Goal: Task Accomplishment & Management: Complete application form

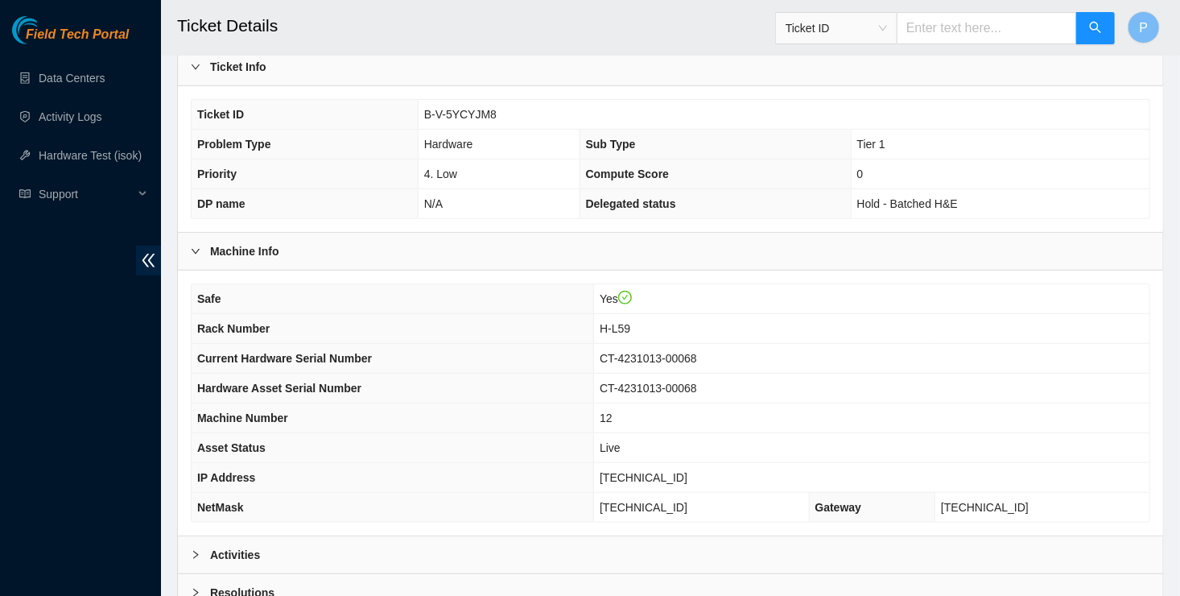
scroll to position [473, 0]
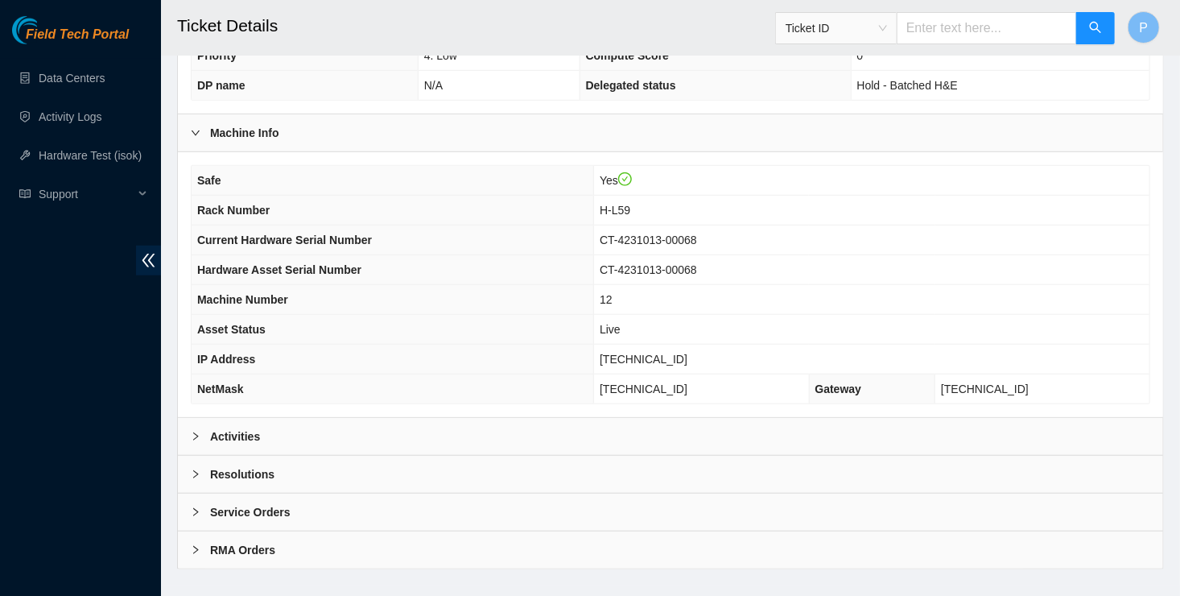
click at [702, 418] on div "Activities" at bounding box center [670, 436] width 985 height 37
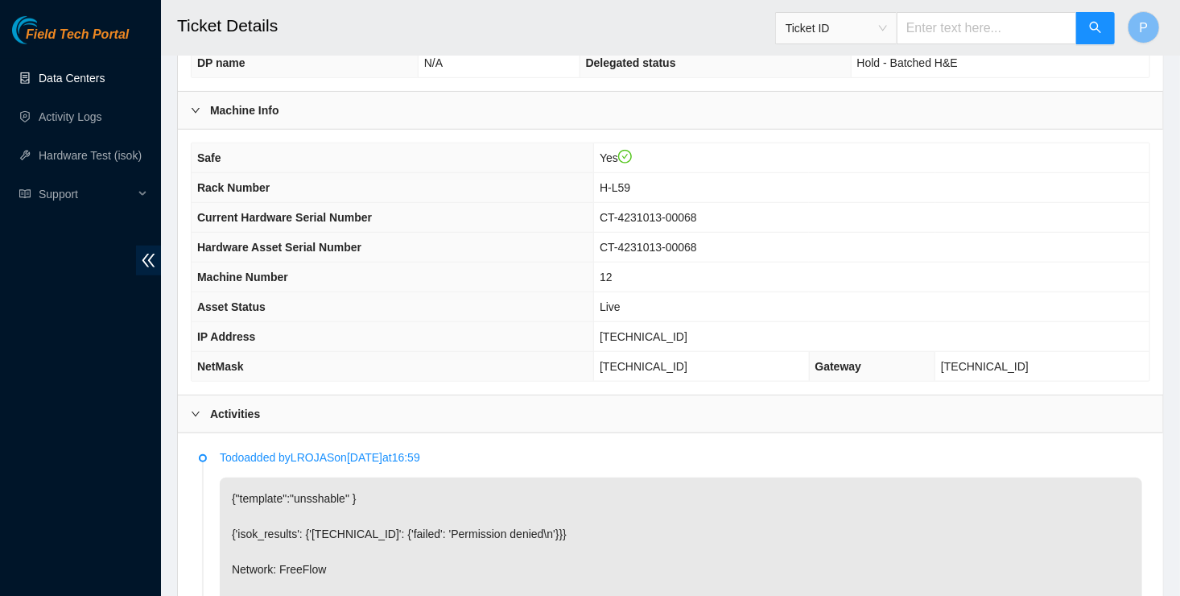
scroll to position [493, 0]
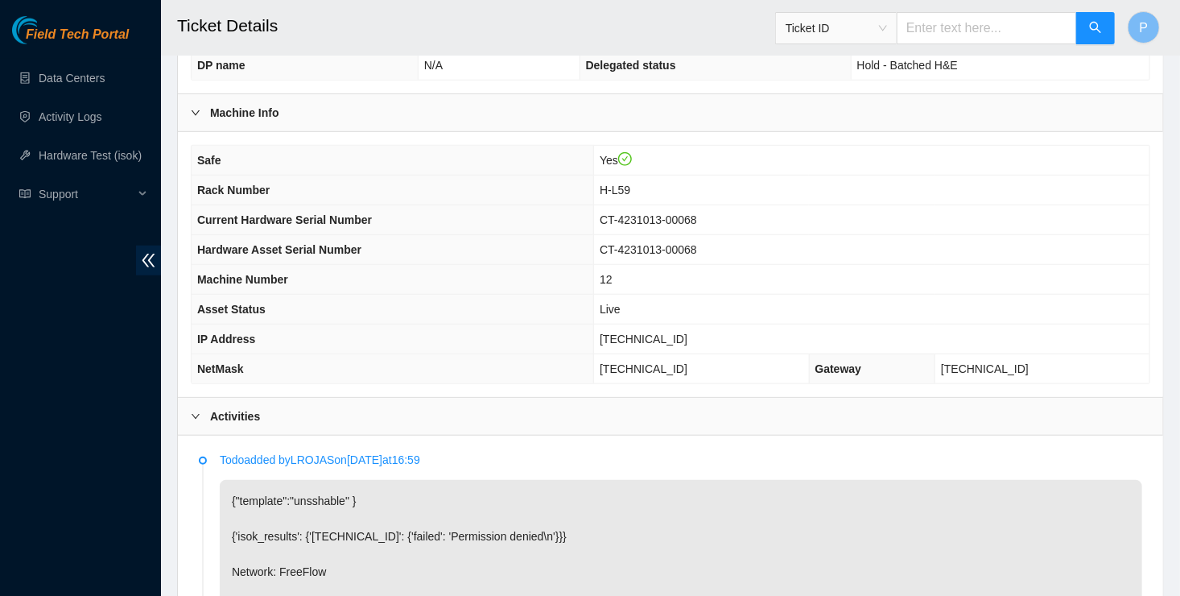
click at [674, 332] on span "[TECHNICAL_ID]" at bounding box center [644, 338] width 88 height 13
copy span "[TECHNICAL_ID]"
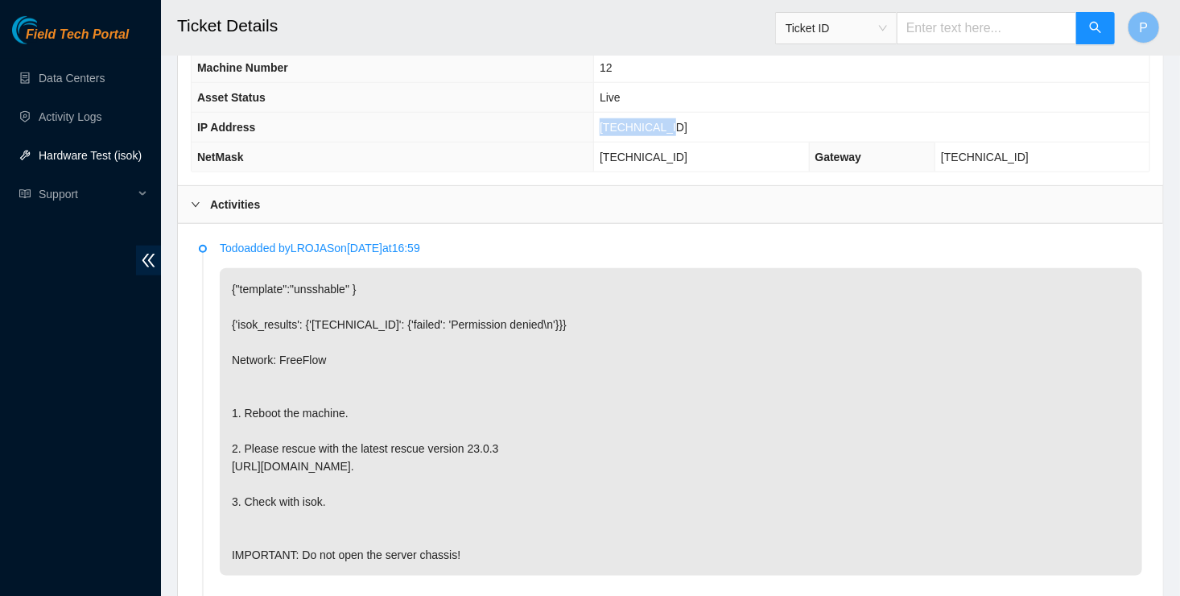
click at [602, 186] on div "Activities" at bounding box center [670, 204] width 985 height 37
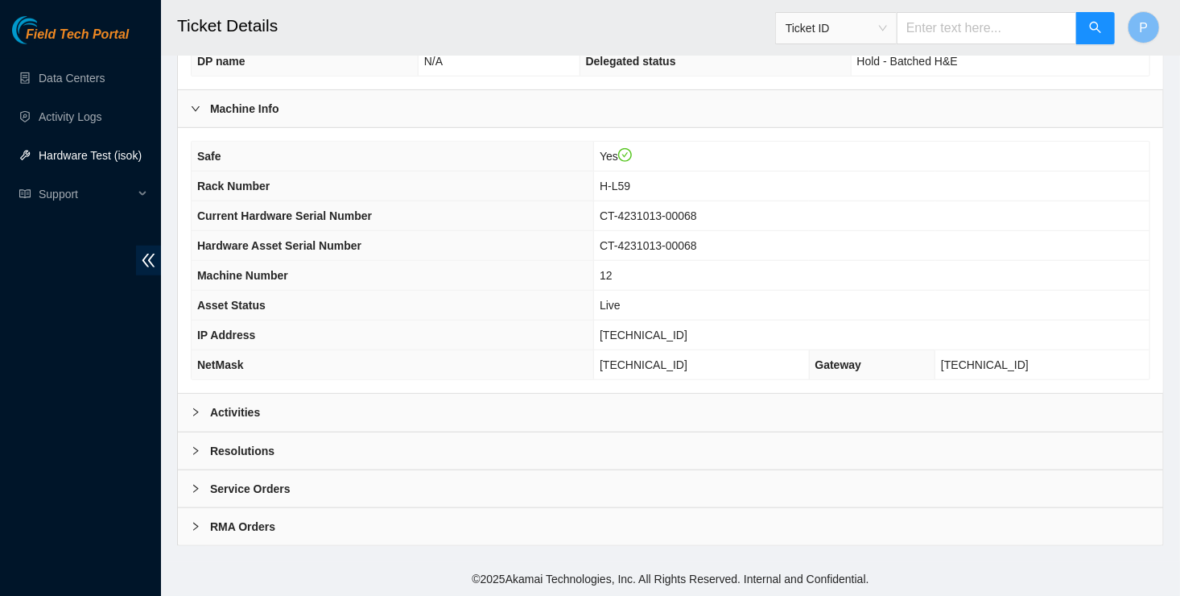
scroll to position [473, 0]
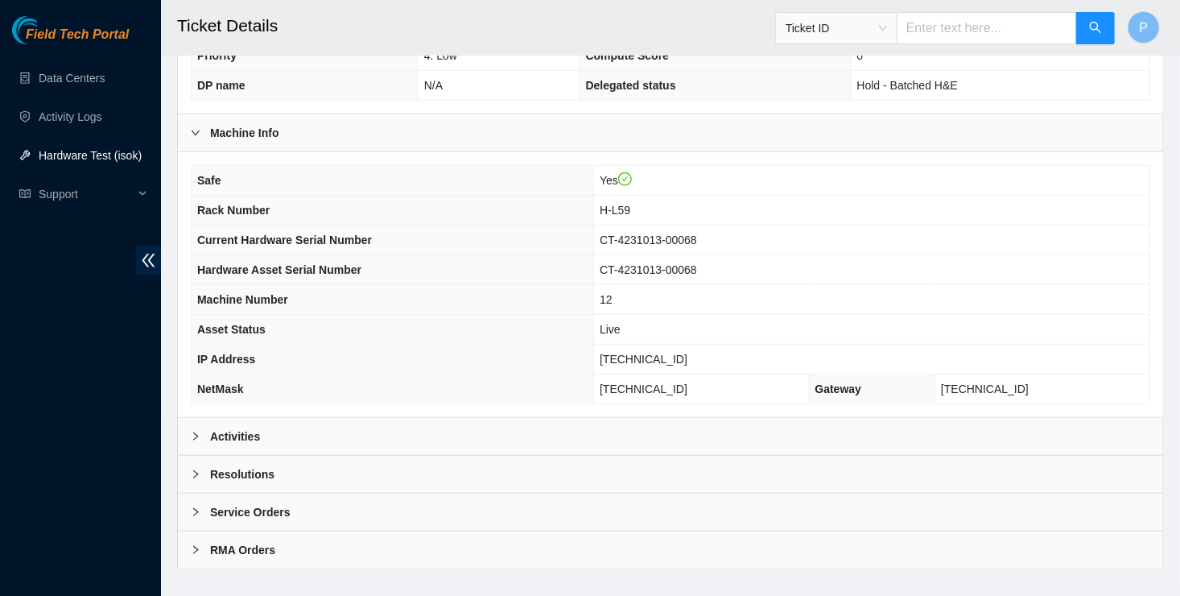
click at [431, 455] on div "Resolutions" at bounding box center [670, 473] width 985 height 37
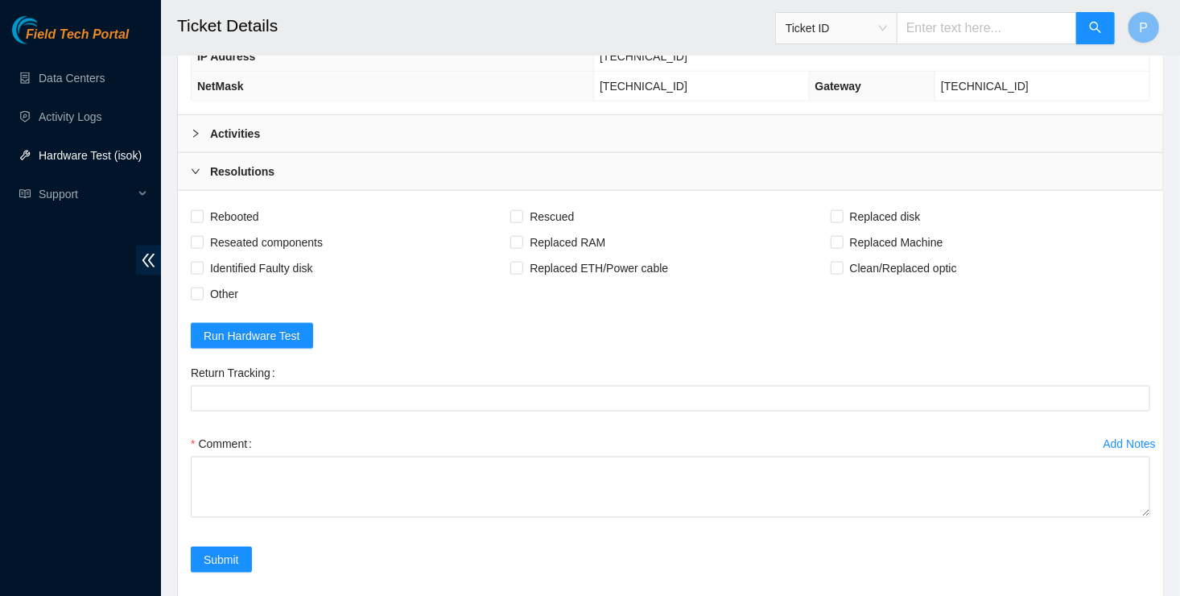
scroll to position [815, 0]
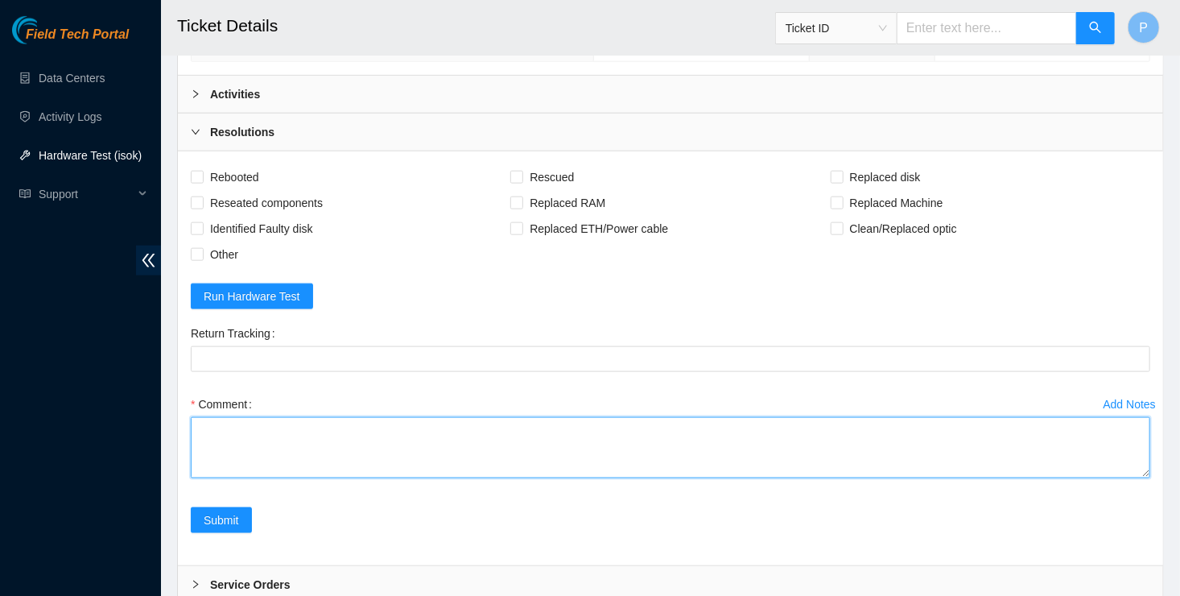
click at [375, 438] on textarea "Comment" at bounding box center [670, 447] width 959 height 61
paste textarea "Result Detail Message Ticket ID [TECHNICAL_ID] : passed: ok"
type textarea "Verified Rack and Machine Info Powered Down Machine Power cycled for 1 minute R…"
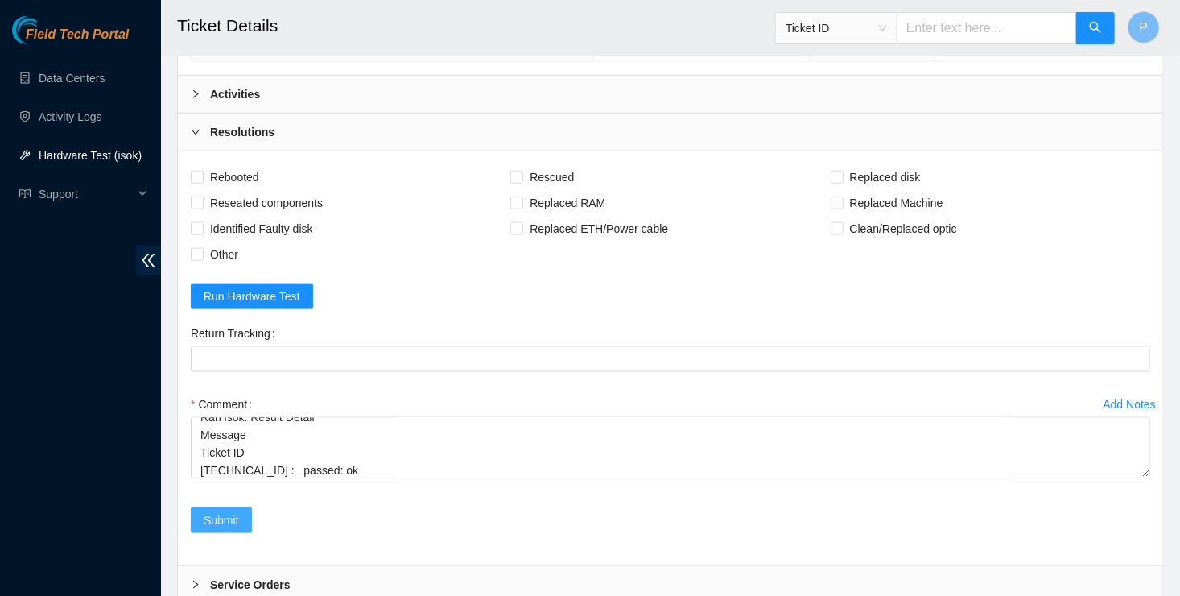
click at [217, 511] on span "Submit" at bounding box center [221, 520] width 35 height 18
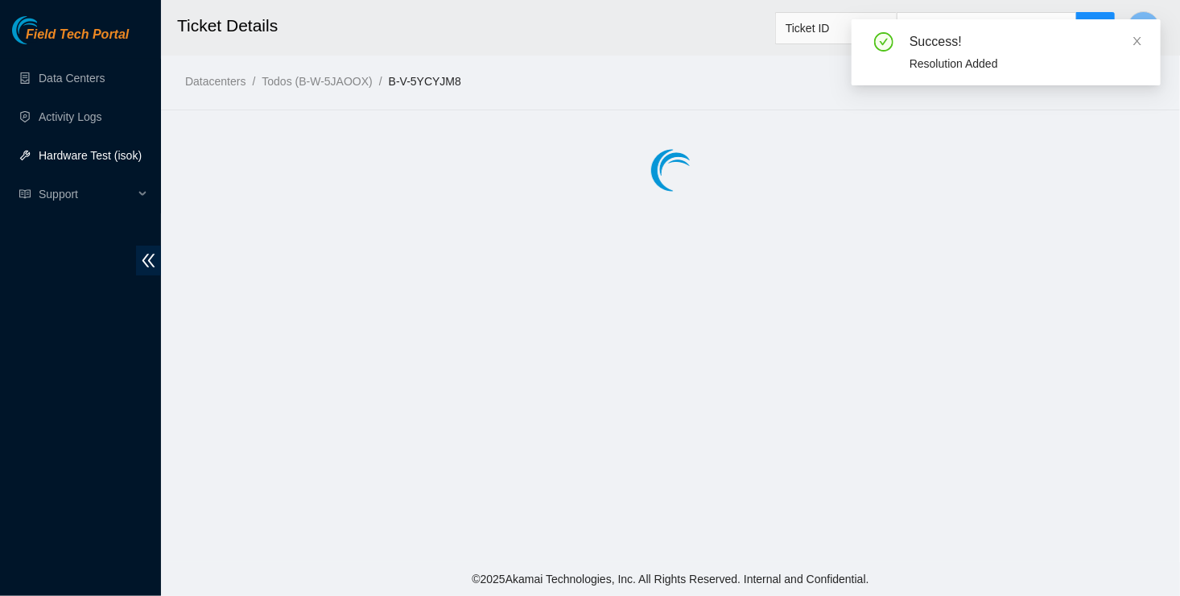
scroll to position [0, 0]
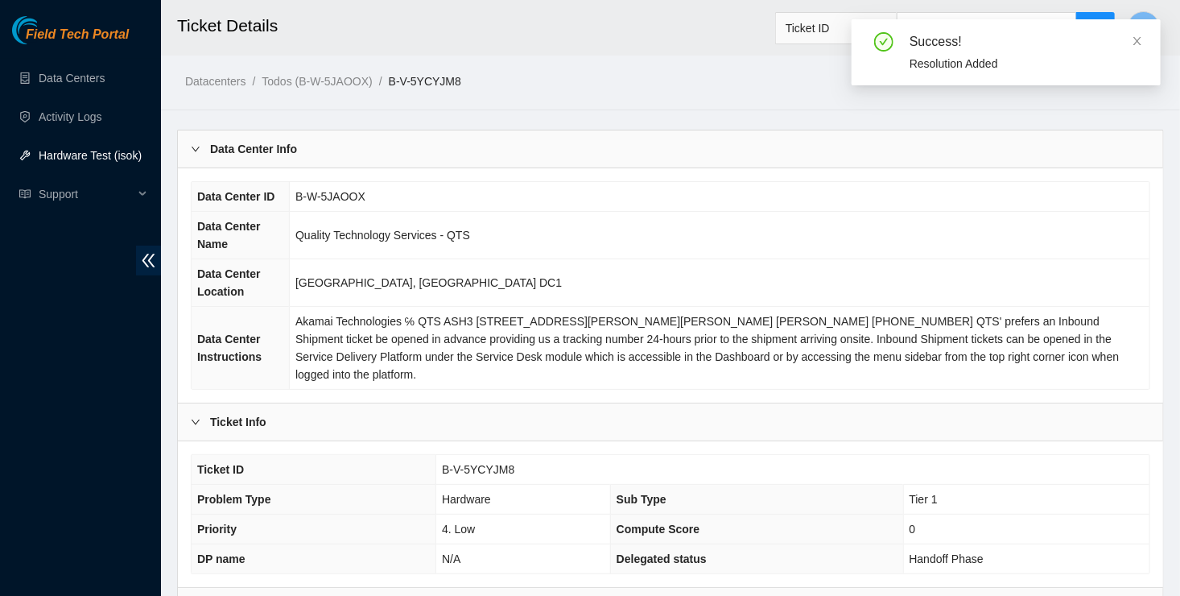
click at [485, 120] on main "Ticket Details Ticket ID P Datacenters / Todos (B-W-5JAOOX) / B-V-5YCYJM8 / Dat…" at bounding box center [670, 529] width 1019 height 1058
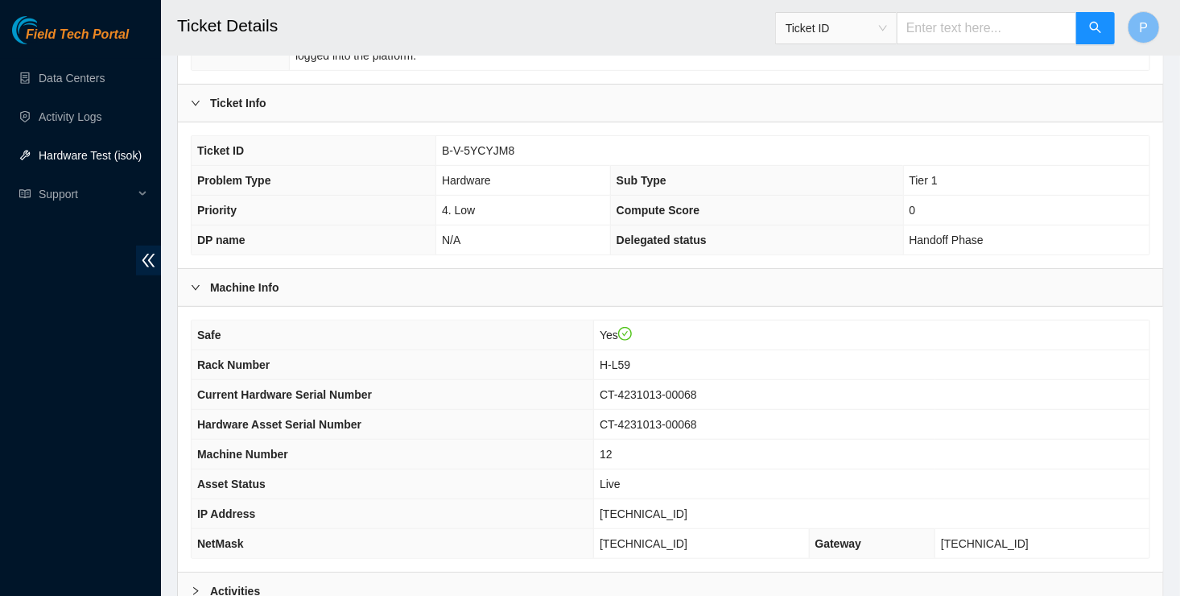
scroll to position [319, 0]
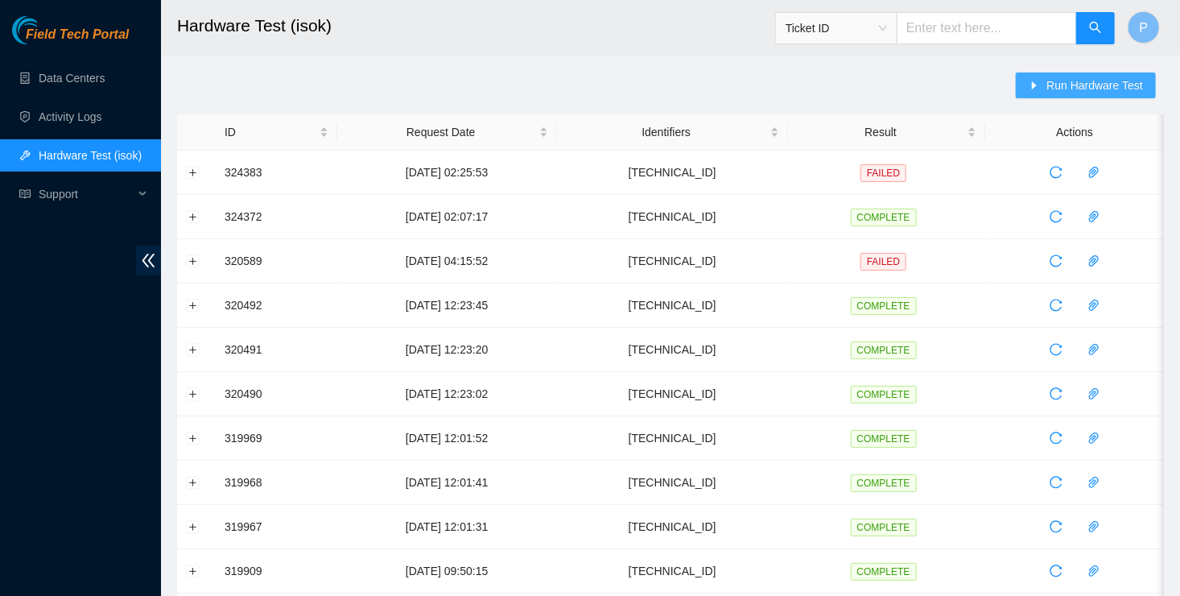
click at [1069, 83] on span "Run Hardware Test" at bounding box center [1094, 85] width 97 height 18
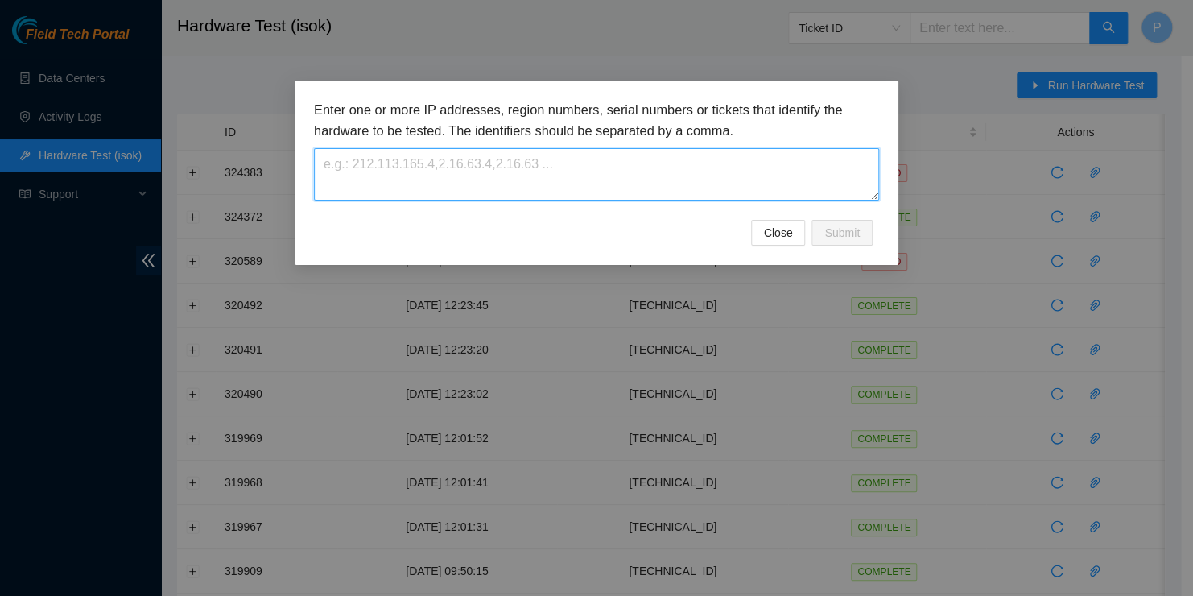
click at [571, 174] on textarea at bounding box center [596, 174] width 565 height 52
paste textarea "[TECHNICAL_ID]"
type textarea "[TECHNICAL_ID]"
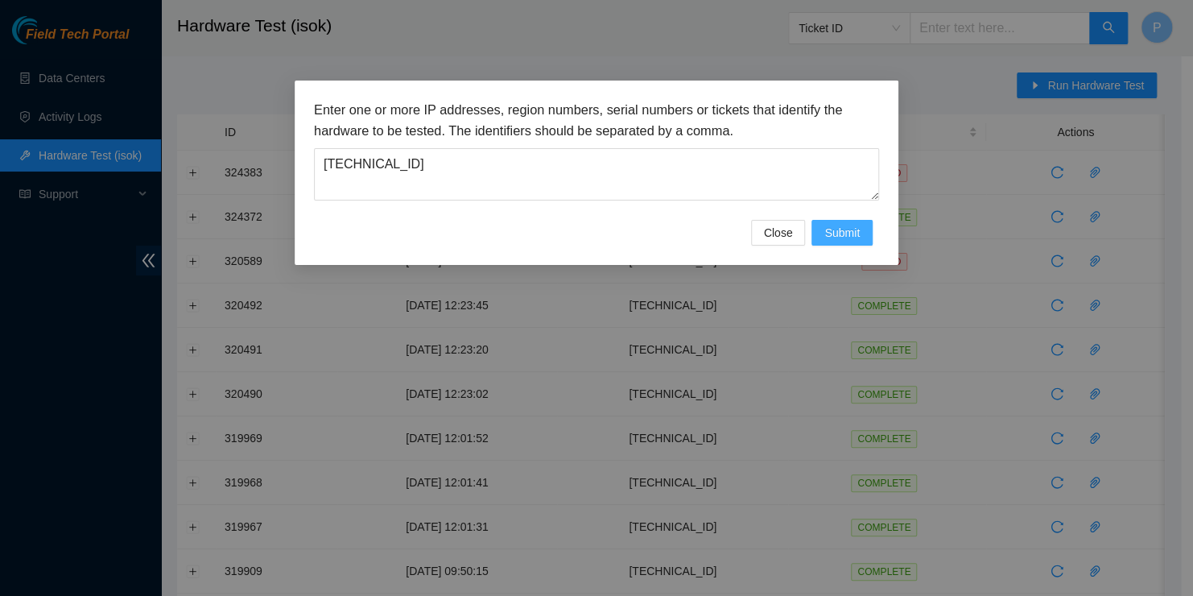
click at [838, 235] on span "Submit" at bounding box center [841, 233] width 35 height 18
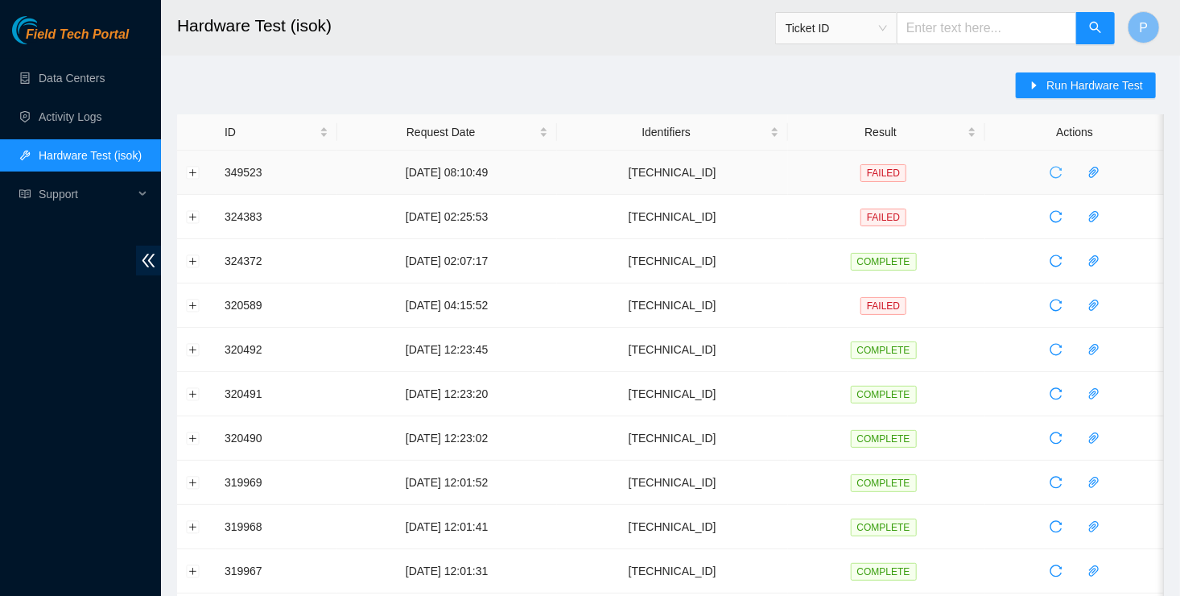
click at [1055, 171] on icon "reload" at bounding box center [1055, 172] width 13 height 13
click at [1052, 175] on icon "reload" at bounding box center [1055, 173] width 12 height 12
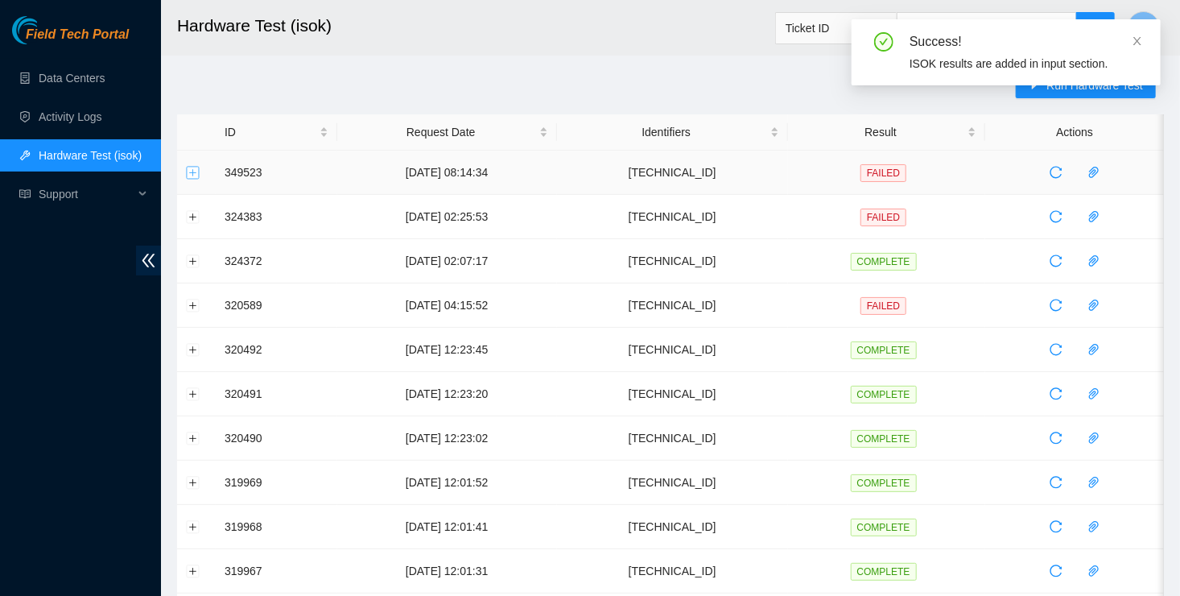
click at [188, 171] on button "Expand row" at bounding box center [193, 172] width 13 height 13
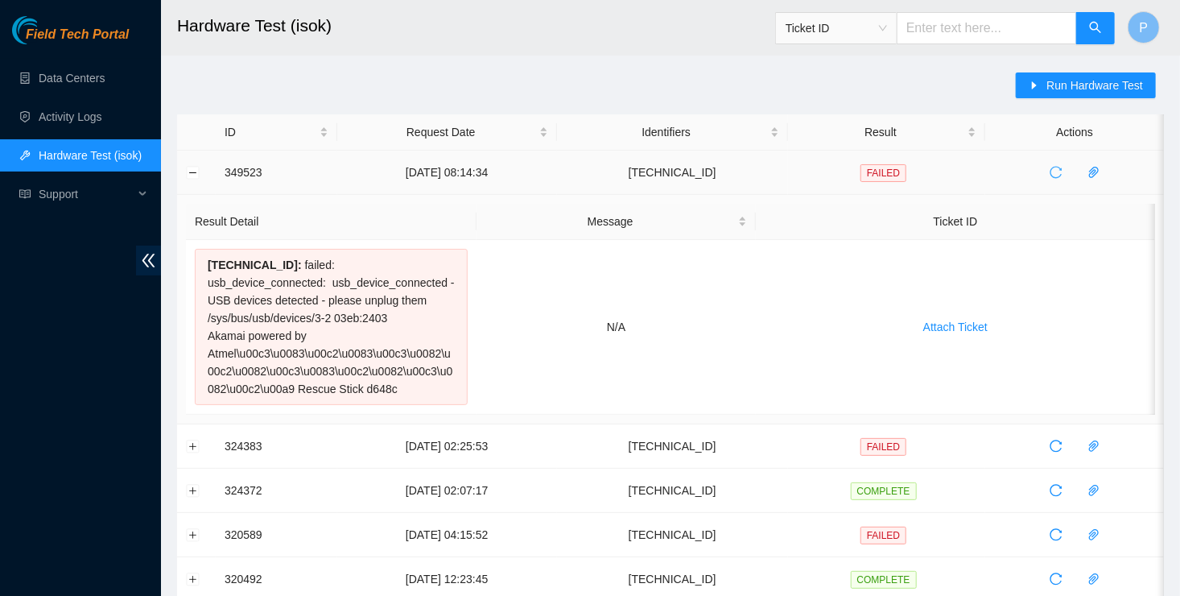
click at [1059, 172] on icon "reload" at bounding box center [1055, 172] width 13 height 13
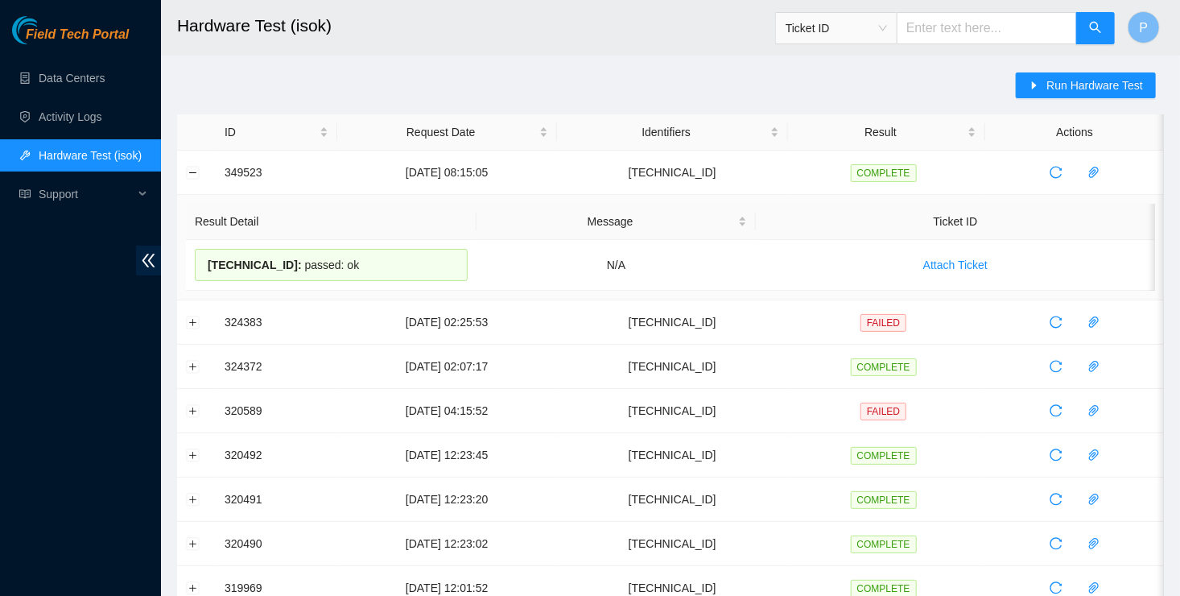
drag, startPoint x: 374, startPoint y: 271, endPoint x: 187, endPoint y: 223, distance: 193.6
click at [187, 223] on table "Result Detail Message Ticket ID 23.52.15.207 : passed: ok N/A Attach Ticket" at bounding box center [670, 247] width 969 height 87
copy table "Result Detail Message Ticket ID 23.52.15.207 : passed: ok"
click at [1116, 98] on div "Run Hardware Test" at bounding box center [1090, 93] width 148 height 42
click at [1075, 84] on span "Run Hardware Test" at bounding box center [1094, 85] width 97 height 18
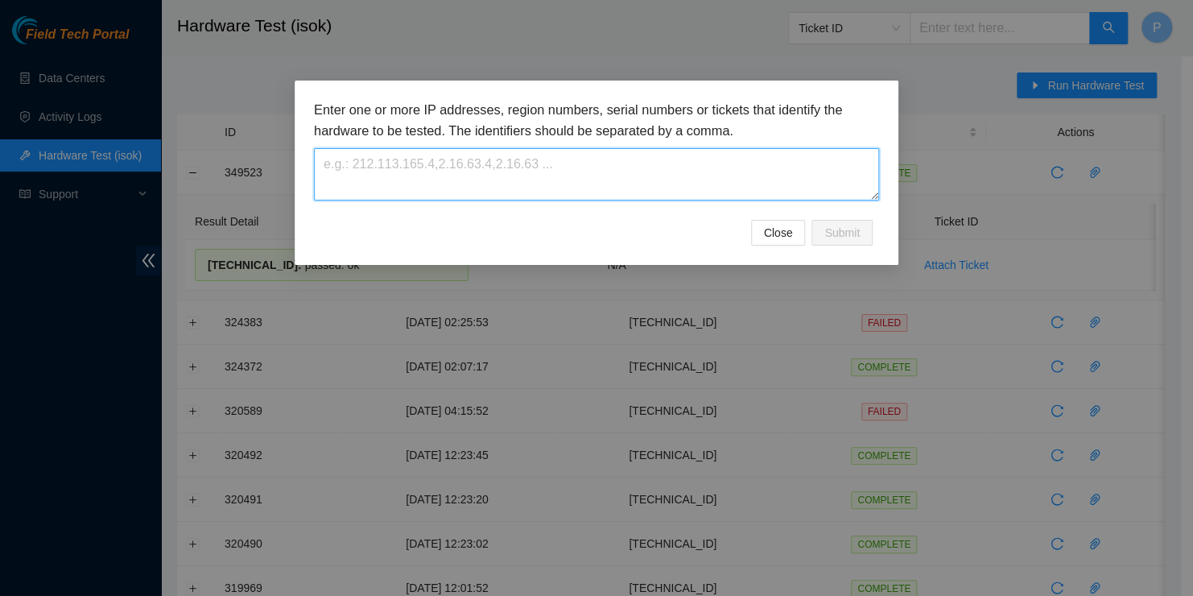
click at [722, 149] on textarea at bounding box center [596, 174] width 565 height 52
paste textarea "23.54.205.46"
type textarea "23.54.205.46"
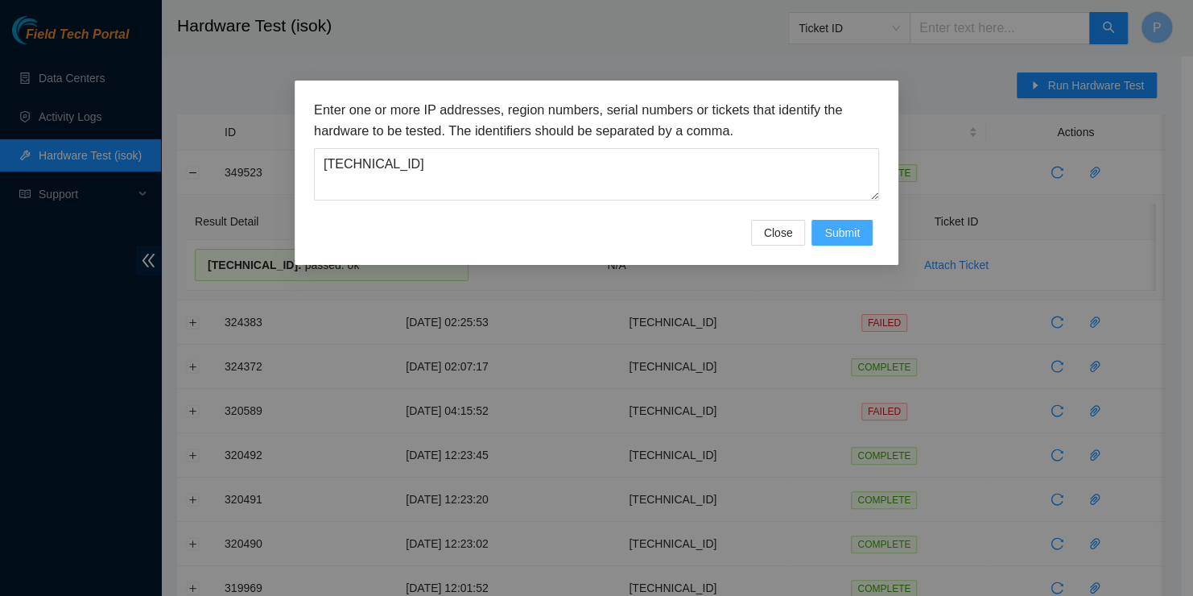
click at [836, 233] on span "Submit" at bounding box center [841, 233] width 35 height 18
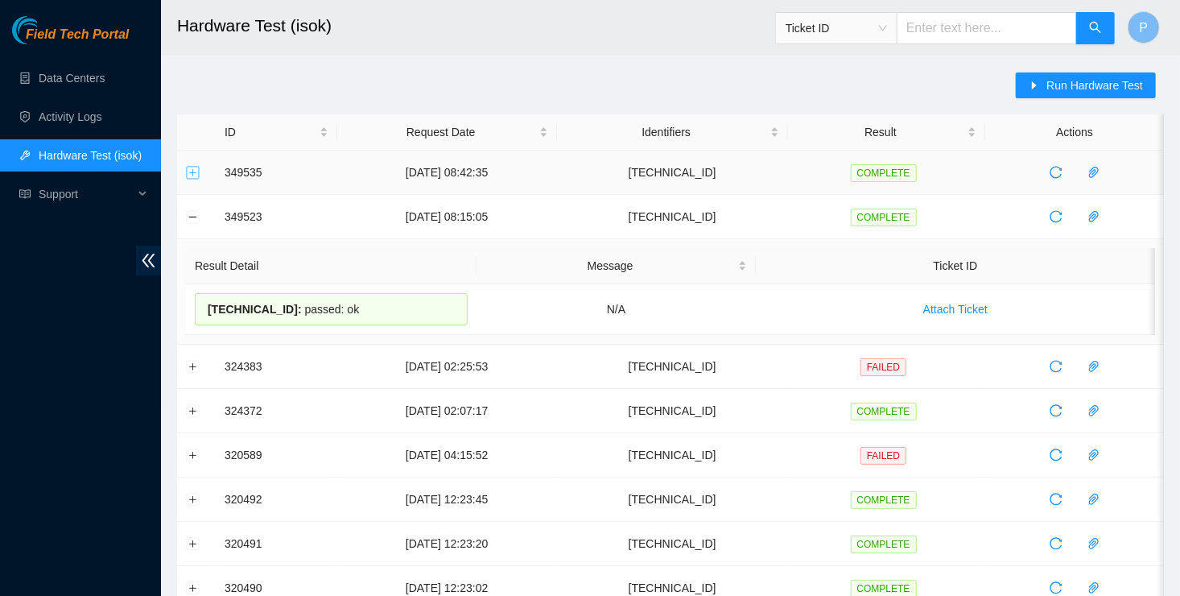
click at [197, 173] on button "Expand row" at bounding box center [193, 172] width 13 height 13
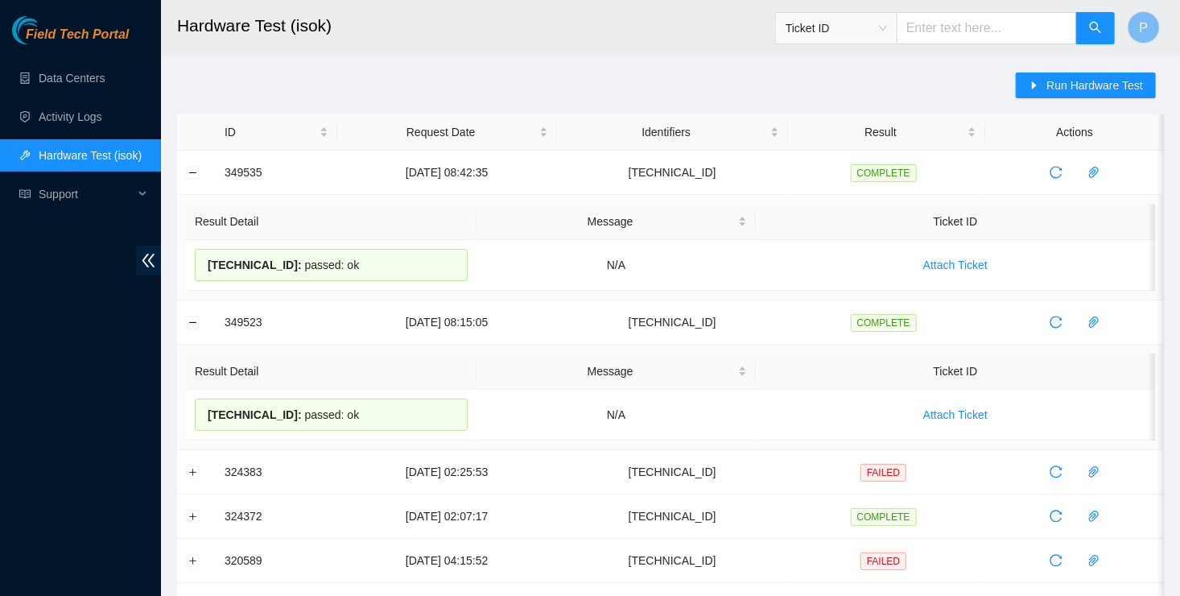
drag, startPoint x: 361, startPoint y: 273, endPoint x: 189, endPoint y: 222, distance: 178.7
click at [189, 222] on table "Result Detail Message Ticket ID 23.54.205.46 : passed: ok N/A Attach Ticket" at bounding box center [670, 247] width 969 height 87
copy table "Result Detail Message Ticket ID 23.54.205.46 : passed: ok"
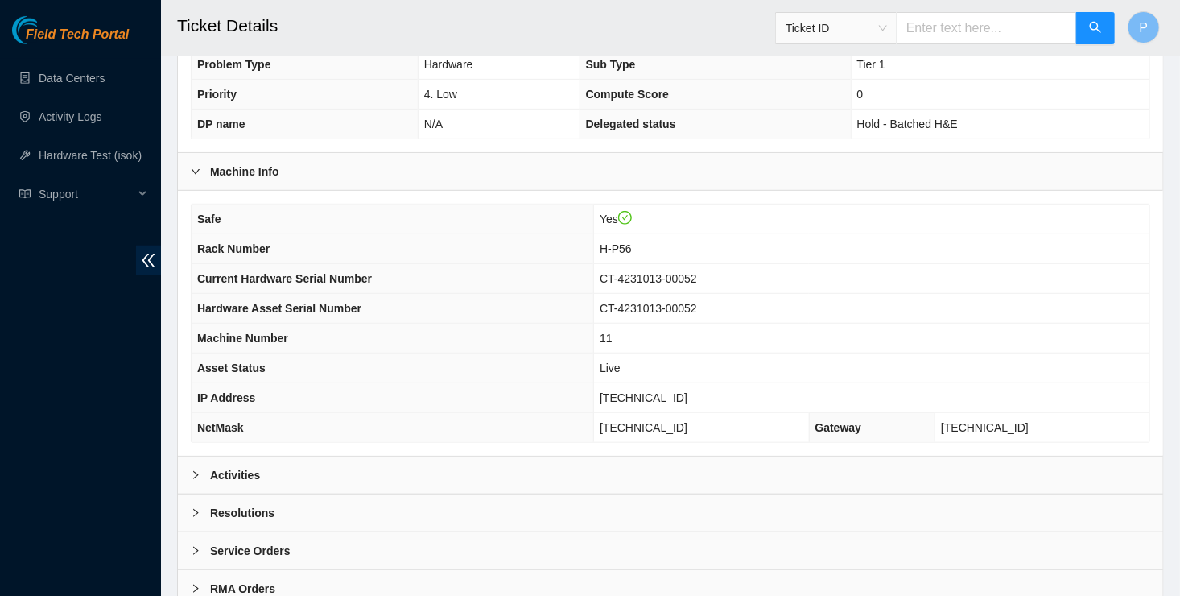
scroll to position [473, 0]
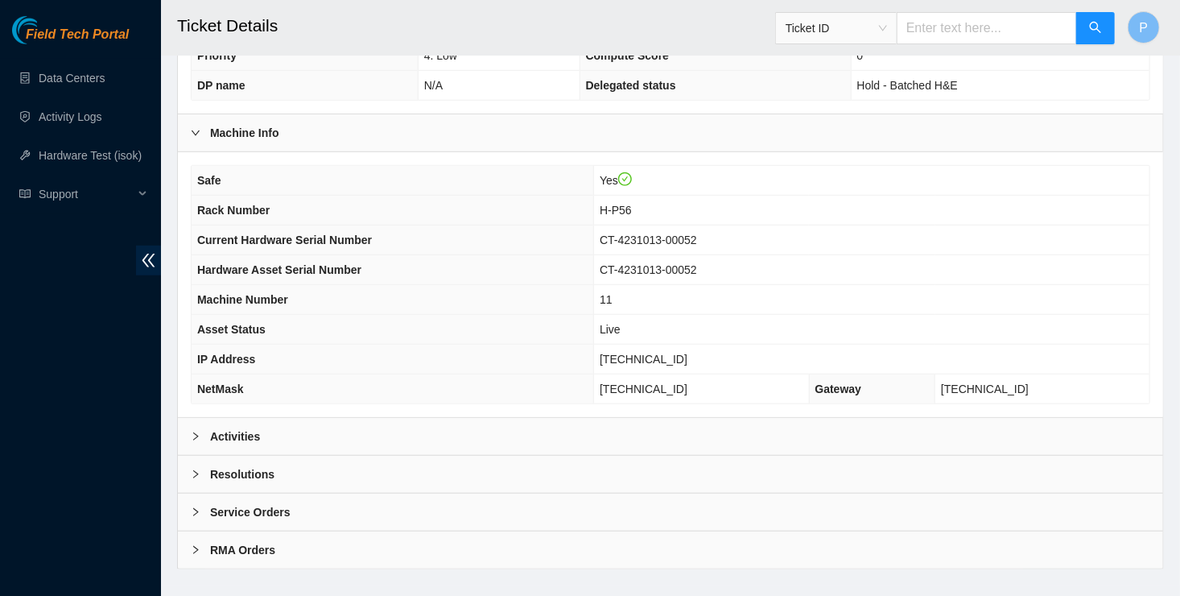
click at [682, 350] on td "23.54.205.46" at bounding box center [871, 359] width 555 height 30
click at [670, 352] on span "23.54.205.46" at bounding box center [644, 358] width 88 height 13
copy span "23.54.205.46"
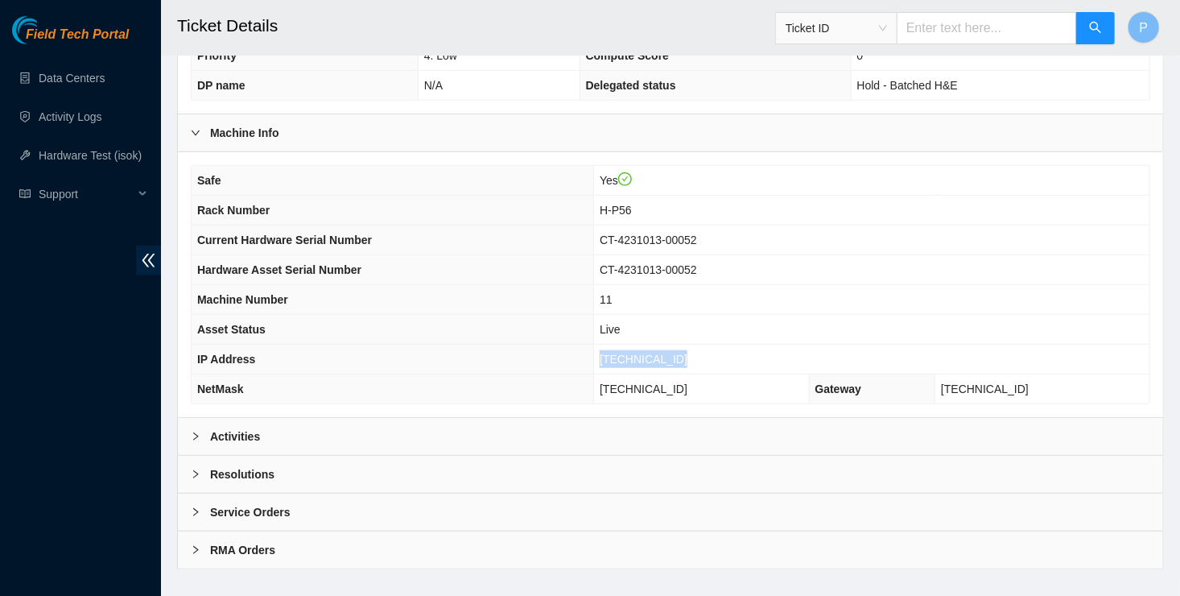
click at [219, 465] on b "Resolutions" at bounding box center [242, 474] width 64 height 18
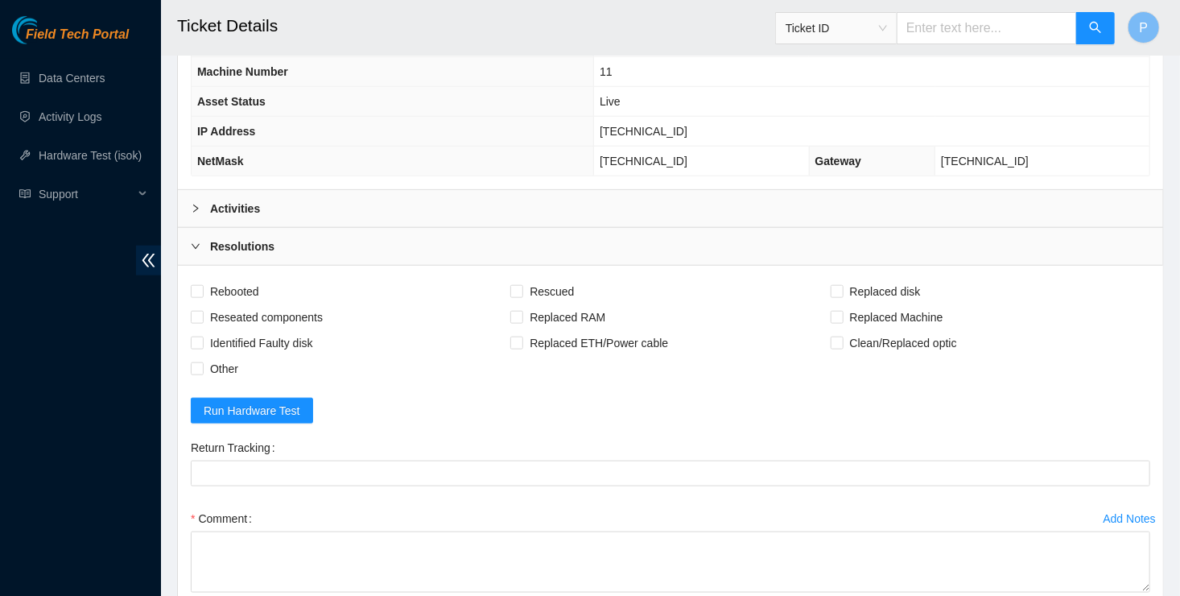
scroll to position [758, 0]
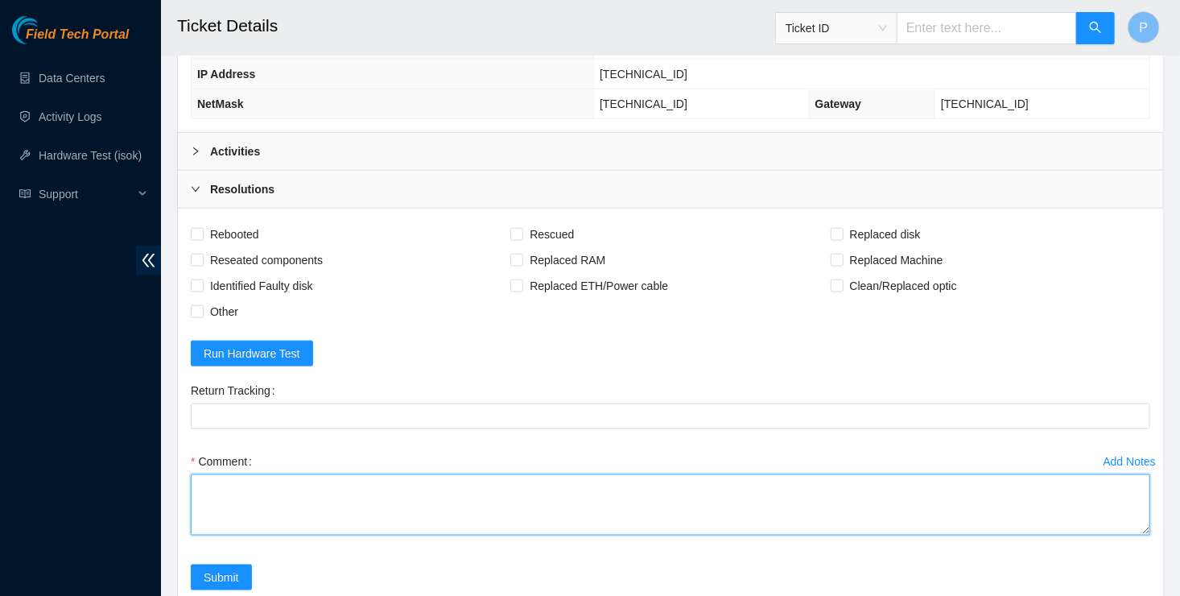
click at [204, 474] on textarea "Comment" at bounding box center [670, 504] width 959 height 61
paste textarea "Result Detail Message Ticket ID 23.54.205.46 : passed: ok"
type textarea "Verified Rack and Machine info Powered Down Machine Power Cycled Rebooted Rescu…"
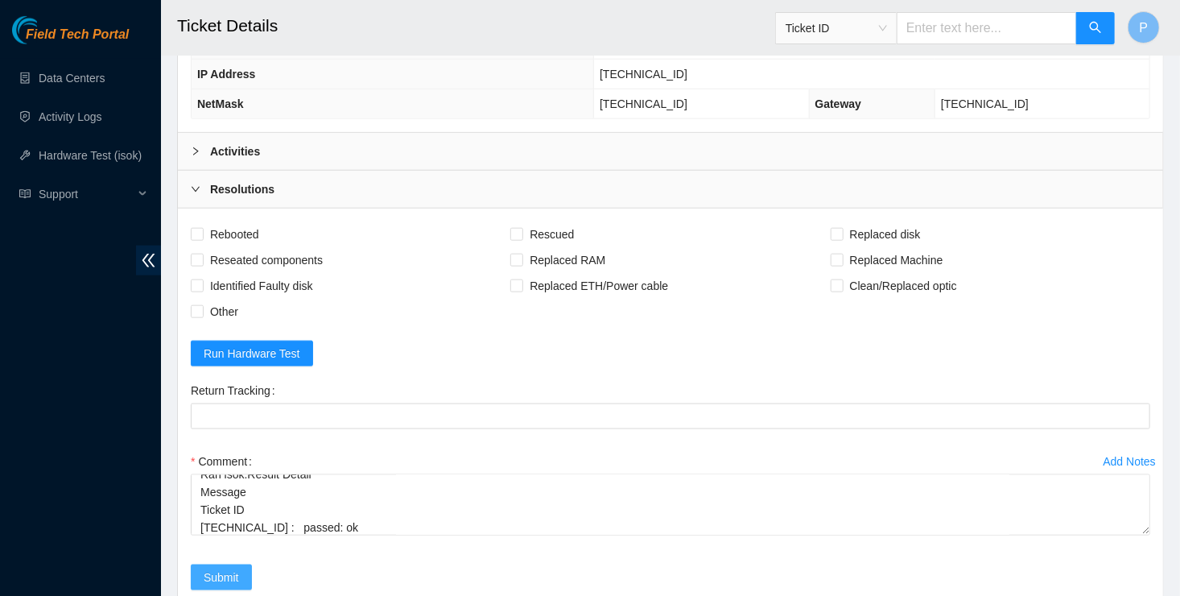
click at [196, 564] on button "Submit" at bounding box center [221, 577] width 61 height 26
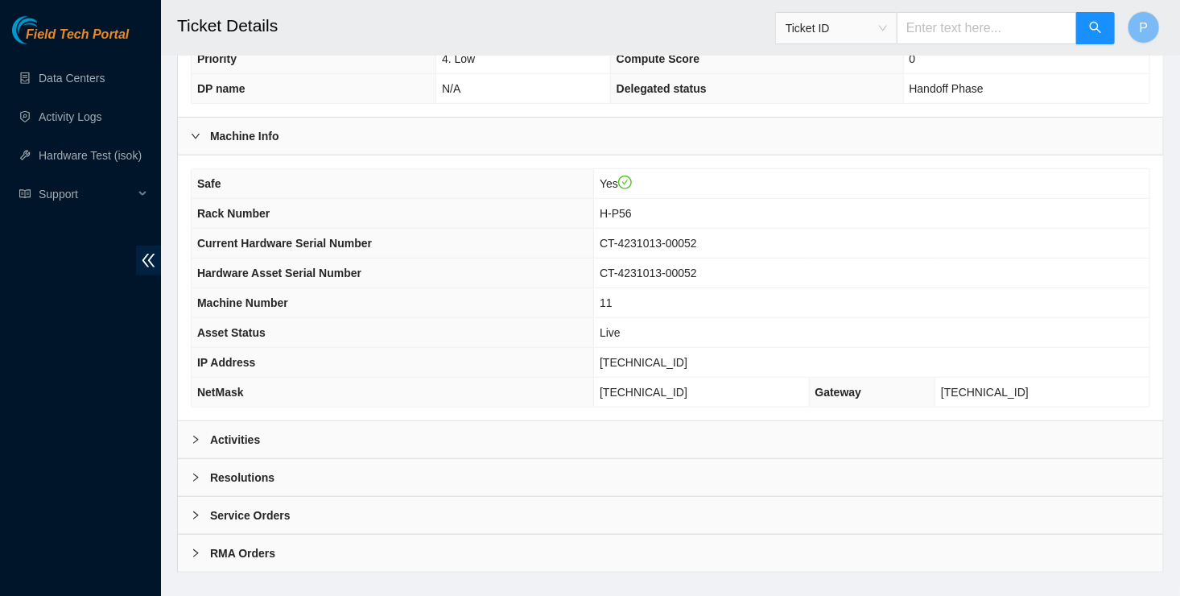
scroll to position [470, 0]
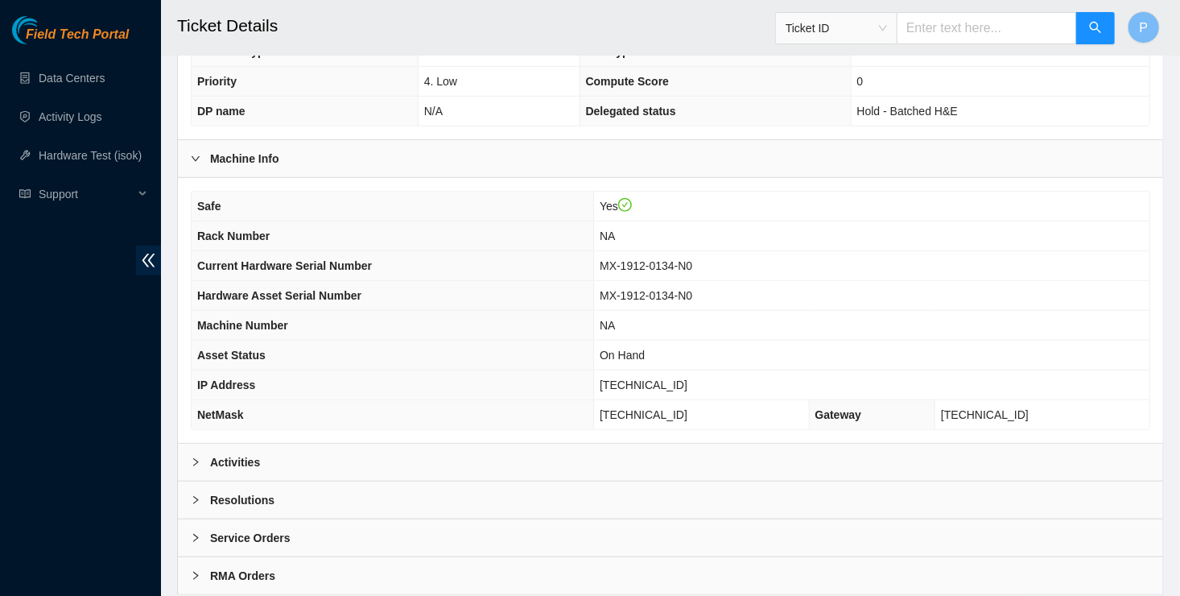
scroll to position [473, 0]
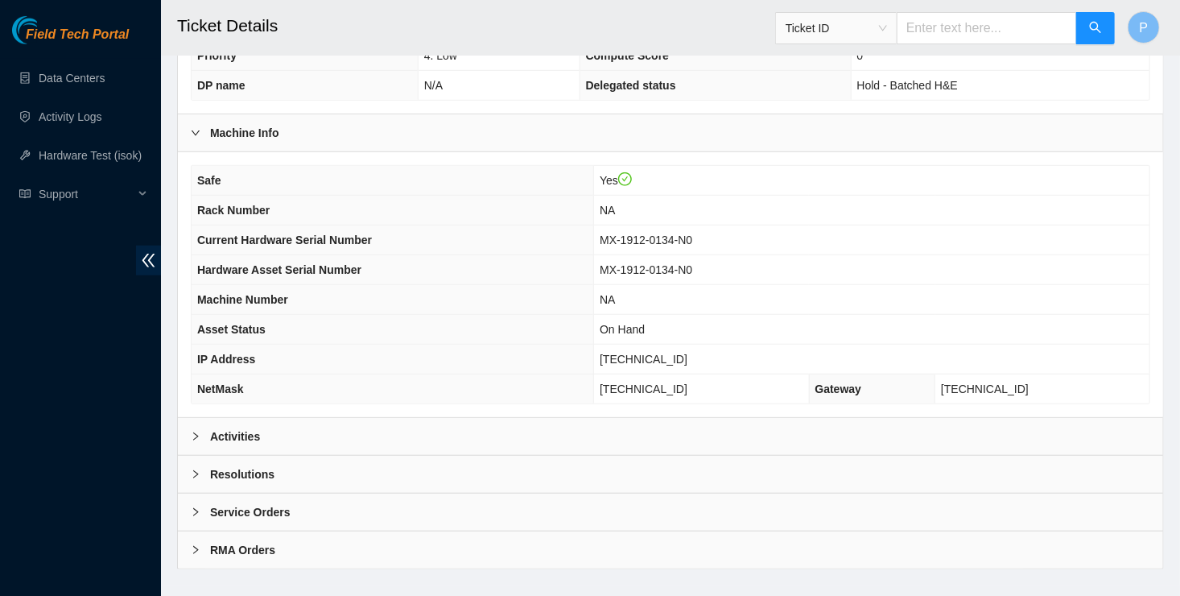
click at [1026, 418] on div "Activities" at bounding box center [670, 436] width 985 height 37
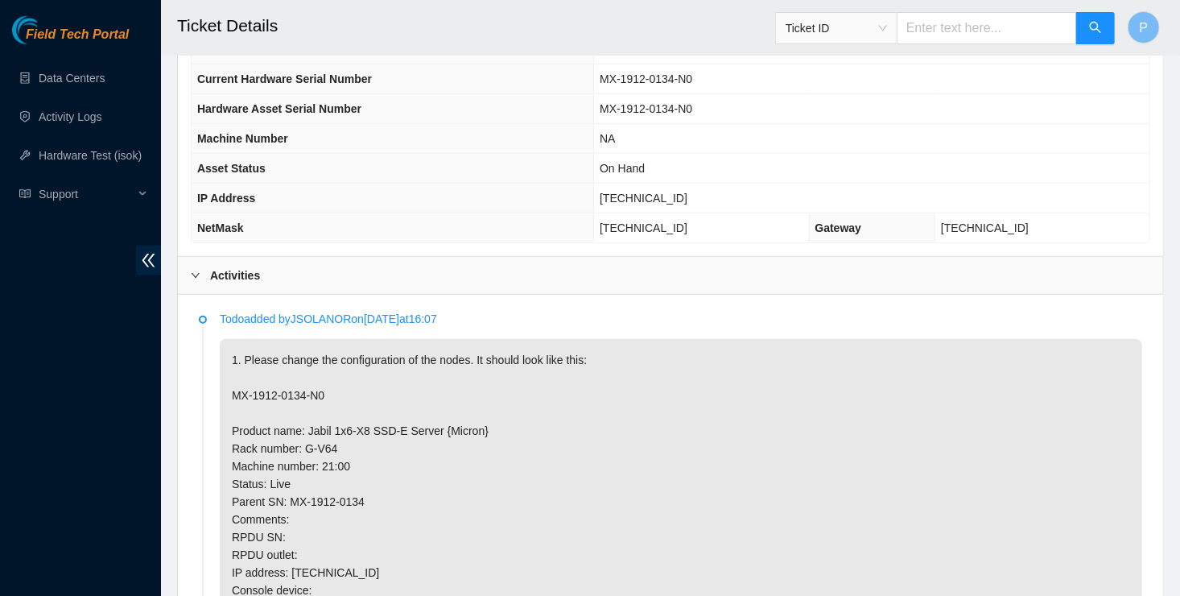
scroll to position [645, 0]
